Goal: Navigation & Orientation: Find specific page/section

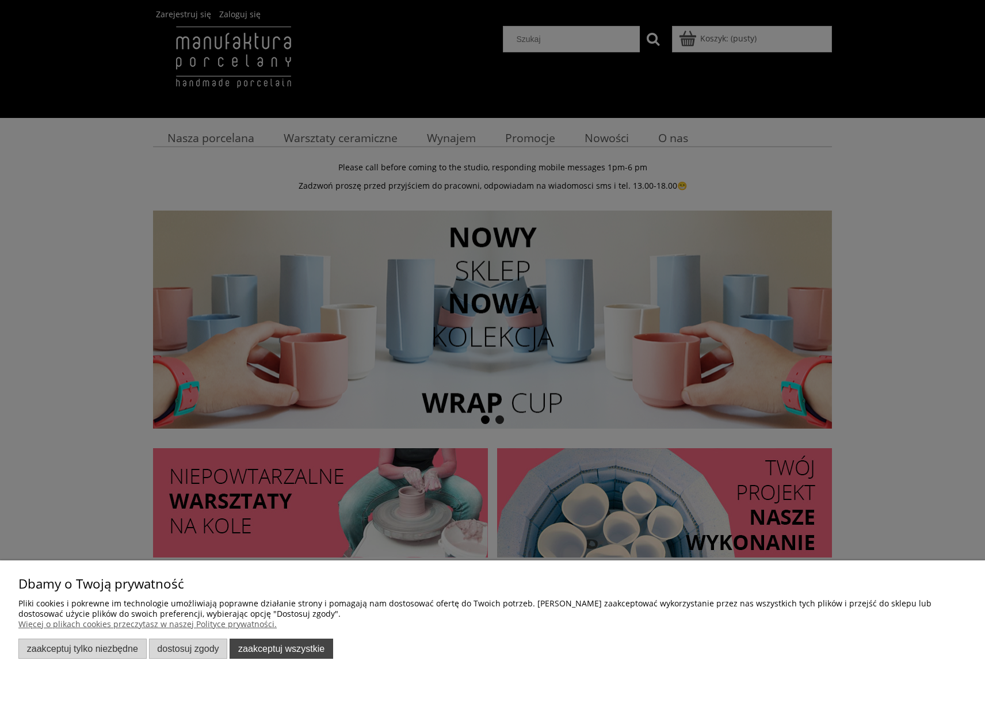
click at [298, 645] on button "Zaakceptuj wszystkie" at bounding box center [282, 649] width 104 height 20
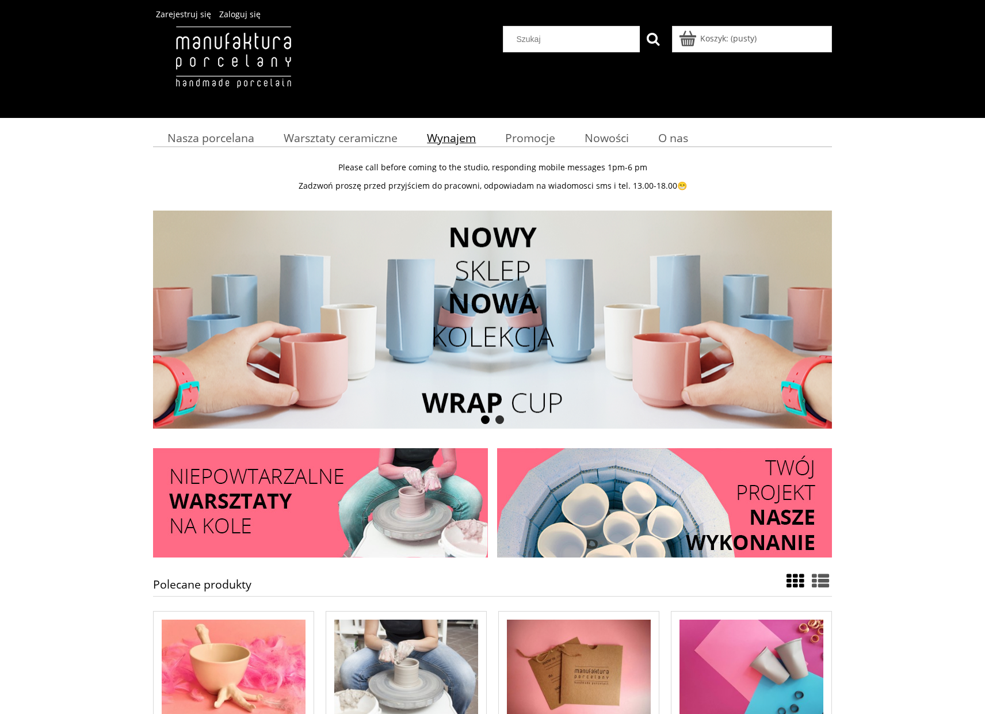
click at [457, 136] on span "Wynajem" at bounding box center [451, 138] width 49 height 16
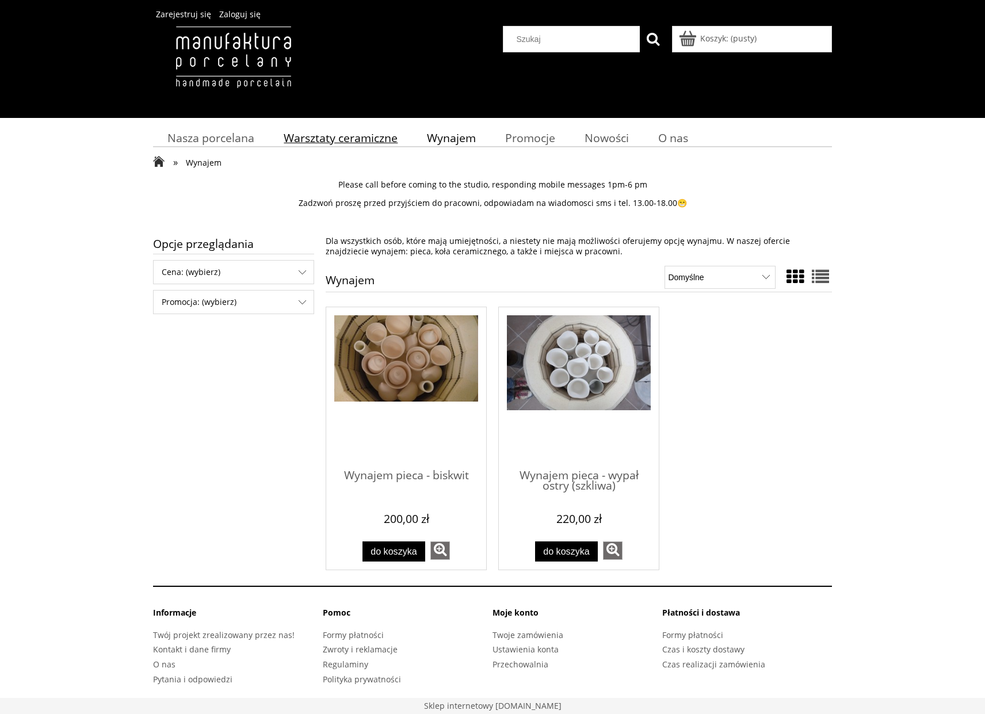
click at [376, 140] on span "Warsztaty ceramiczne" at bounding box center [341, 138] width 114 height 16
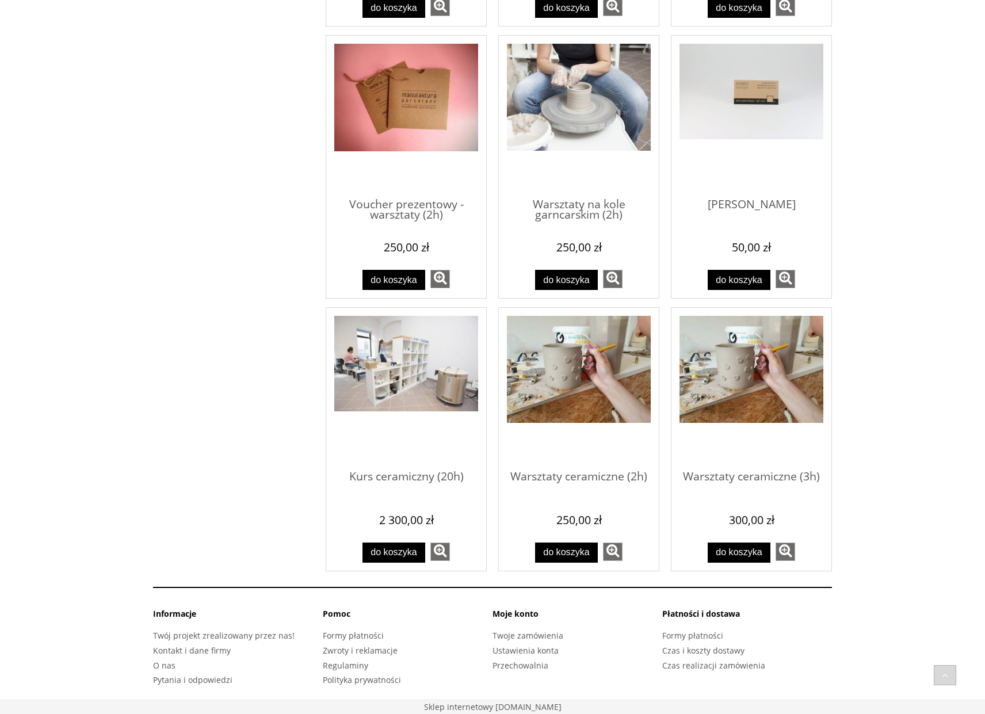
scroll to position [618, 0]
